Goal: Task Accomplishment & Management: Use online tool/utility

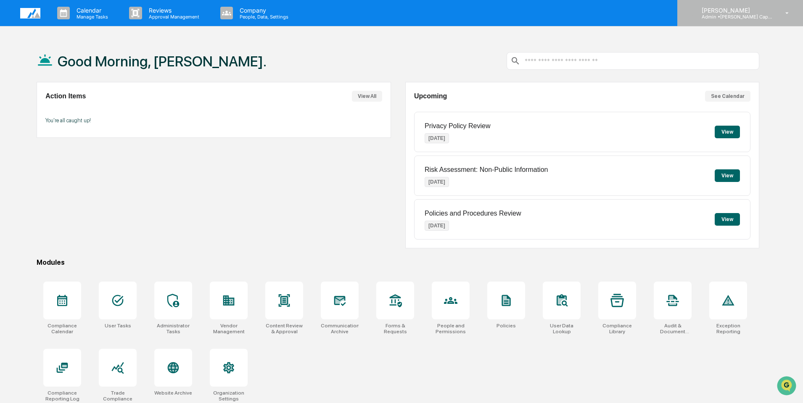
click at [733, 16] on p "Admin • [PERSON_NAME] Capital Management" at bounding box center [734, 17] width 78 height 6
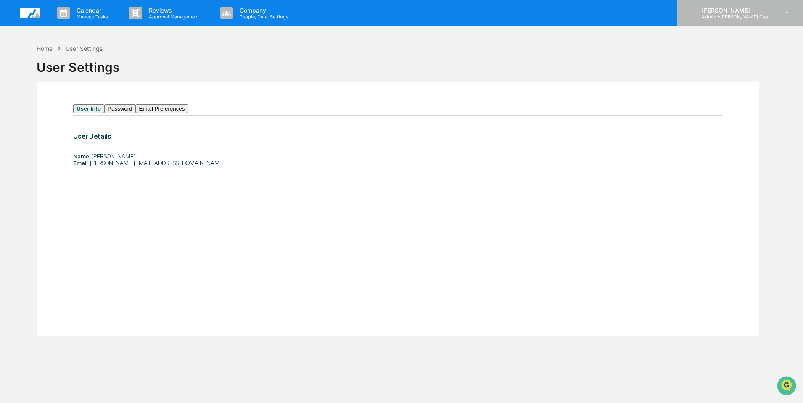
click at [731, 10] on p "[PERSON_NAME]" at bounding box center [734, 10] width 78 height 7
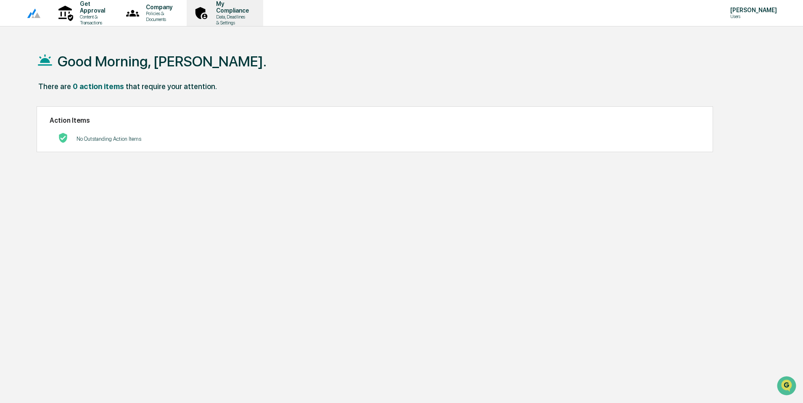
click at [253, 12] on p "My Compliance" at bounding box center [231, 6] width 44 height 13
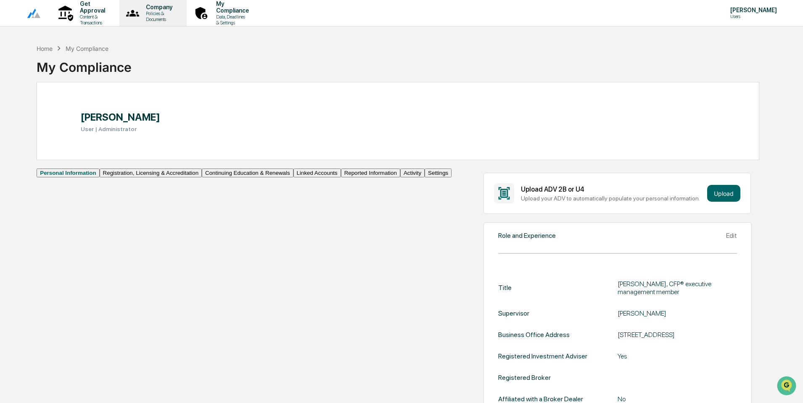
click at [176, 13] on p "Policies & Documents" at bounding box center [157, 17] width 37 height 12
drag, startPoint x: 341, startPoint y: 44, endPoint x: 74, endPoint y: 3, distance: 270.6
click at [84, 13] on p "Get Approval" at bounding box center [91, 6] width 36 height 13
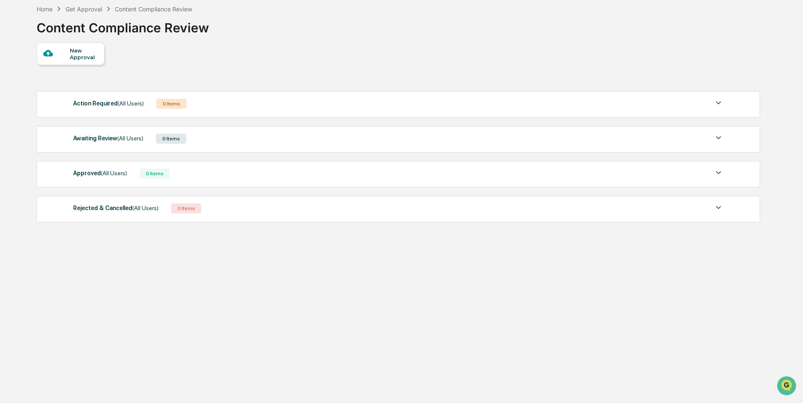
scroll to position [40, 0]
drag, startPoint x: 367, startPoint y: 29, endPoint x: 258, endPoint y: 2, distance: 112.7
click at [361, 29] on div "Home Get Approval Content Compliance Review Content Compliance Review" at bounding box center [398, 21] width 723 height 42
